Goal: Task Accomplishment & Management: Use online tool/utility

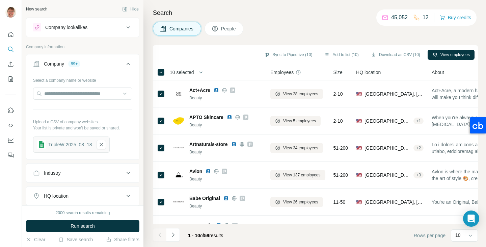
scroll to position [0, 369]
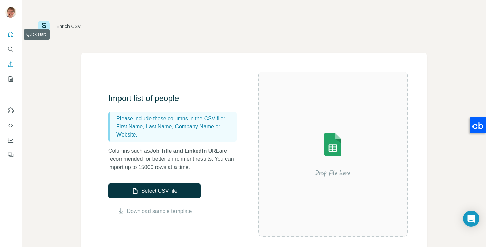
click at [11, 37] on icon "Quick start" at bounding box center [10, 34] width 7 height 7
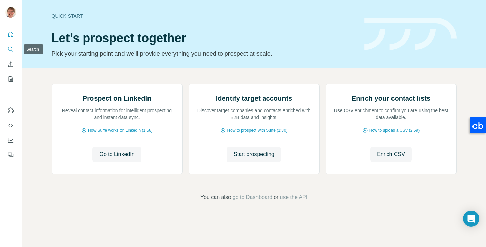
click at [11, 48] on icon "Search" at bounding box center [10, 49] width 7 height 7
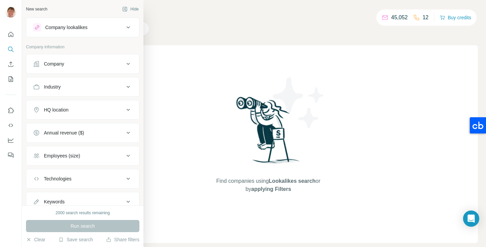
click at [54, 64] on div "Company" at bounding box center [54, 63] width 20 height 7
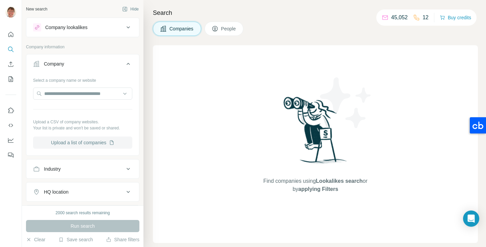
click at [75, 142] on button "Upload a list of companies" at bounding box center [82, 142] width 99 height 12
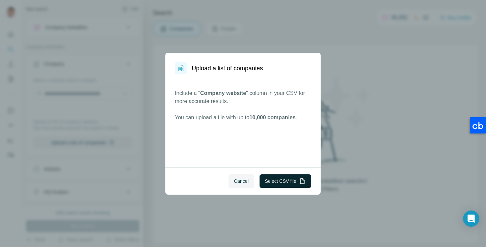
click at [281, 180] on button "Select CSV file" at bounding box center [285, 180] width 52 height 13
